Goal: Information Seeking & Learning: Learn about a topic

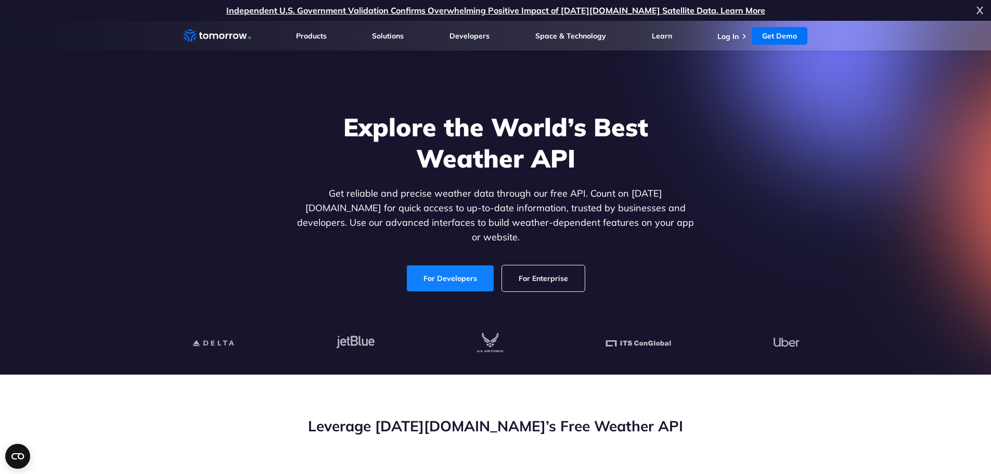
drag, startPoint x: 0, startPoint y: 0, endPoint x: 437, endPoint y: 266, distance: 511.6
click at [437, 266] on link "For Developers" at bounding box center [450, 278] width 87 height 26
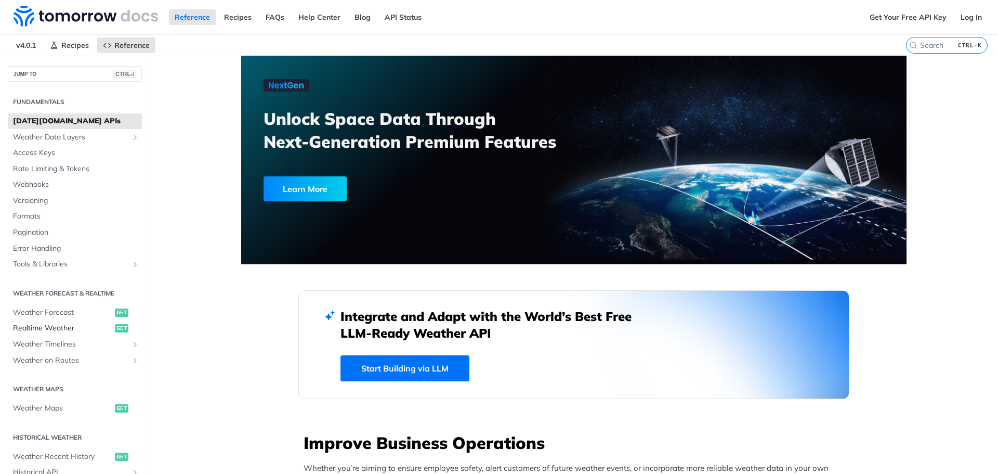
click at [43, 327] on span "Realtime Weather" at bounding box center [62, 328] width 99 height 10
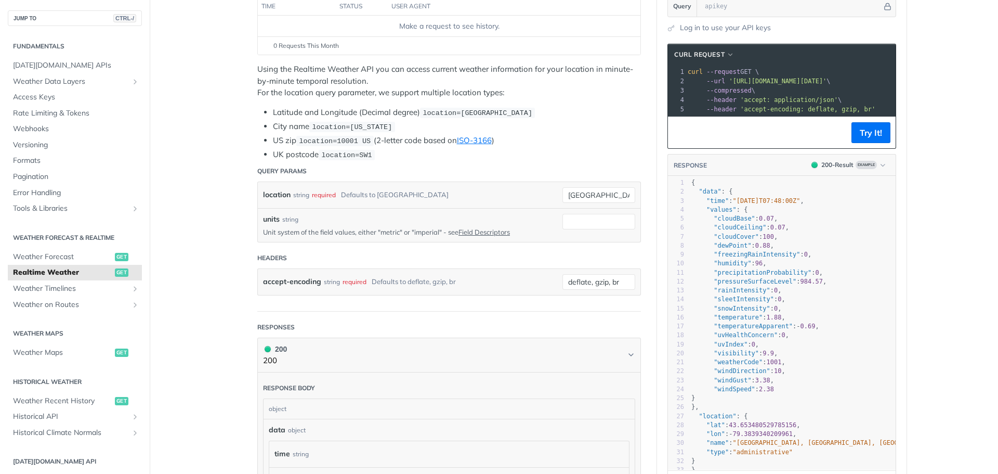
scroll to position [156, 0]
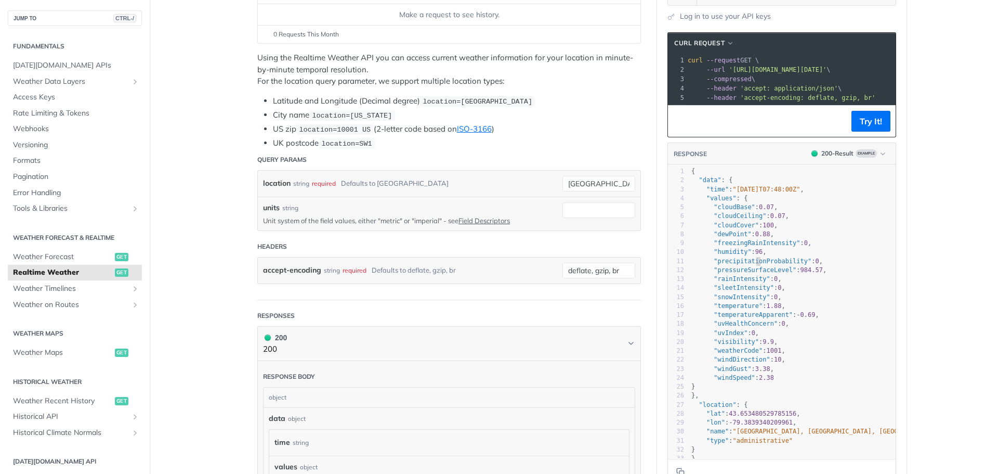
click at [752, 265] on span ""precipitationProbability"" at bounding box center [763, 260] width 98 height 7
type textarea "precipitationProbability"
click at [752, 265] on span ""precipitationProbability"" at bounding box center [763, 260] width 98 height 7
click at [42, 254] on span "Weather Forecast" at bounding box center [62, 257] width 99 height 10
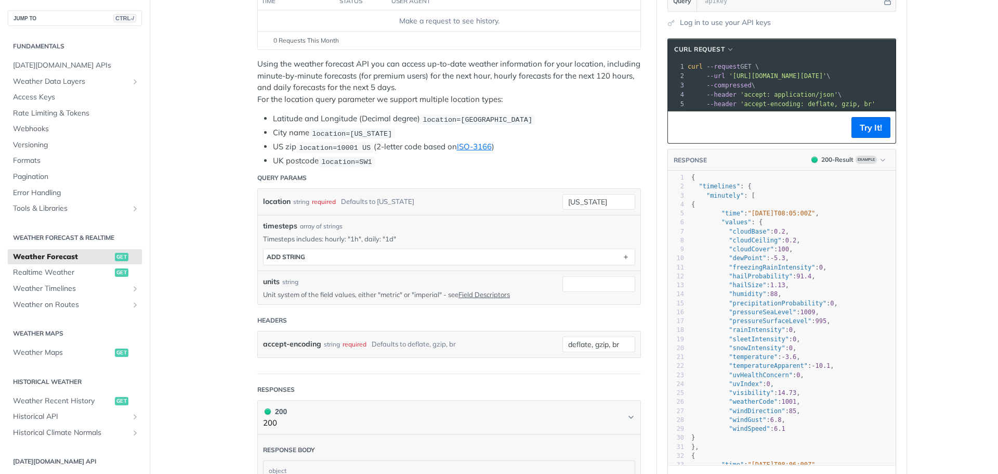
scroll to position [156, 0]
